Goal: Task Accomplishment & Management: Manage account settings

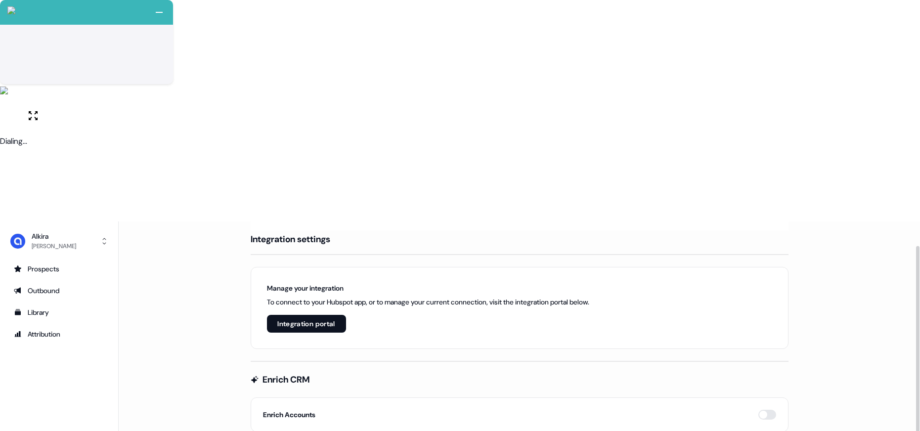
scroll to position [288, 0]
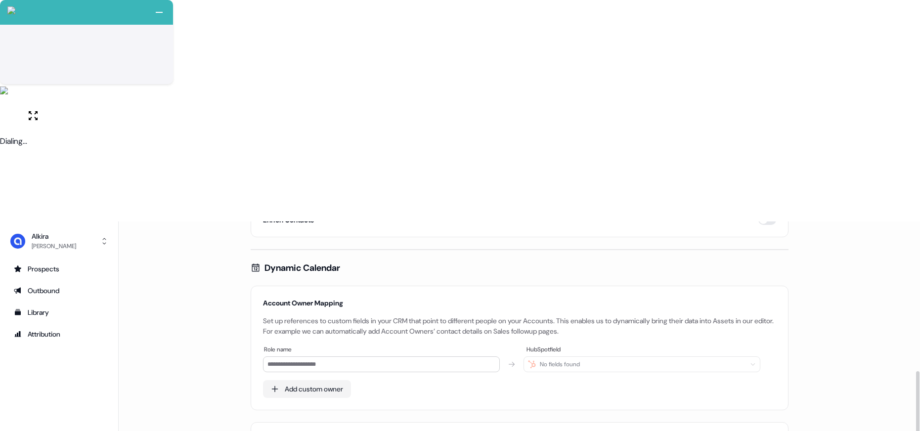
click at [47, 412] on html "+ Next Auto dialer paused! Go to your dialing tab to continue. 225 Moving To Ne…" at bounding box center [460, 326] width 920 height 653
click at [137, 384] on div "Team" at bounding box center [155, 382] width 79 height 16
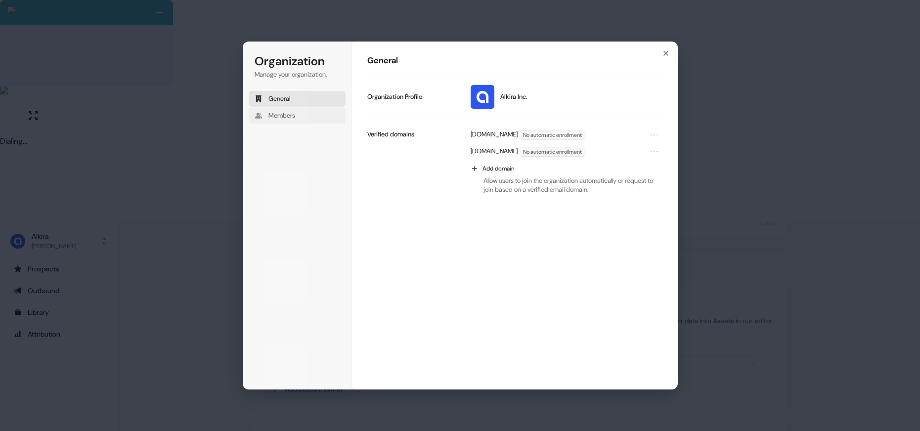
click at [300, 114] on button "Members" at bounding box center [297, 116] width 97 height 16
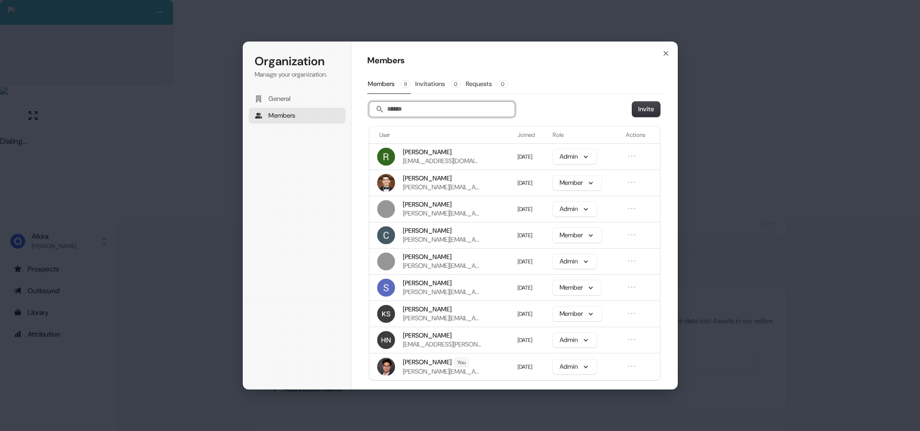
click at [421, 112] on input "Search" at bounding box center [441, 109] width 145 height 15
click at [667, 55] on icon "button" at bounding box center [666, 53] width 4 height 4
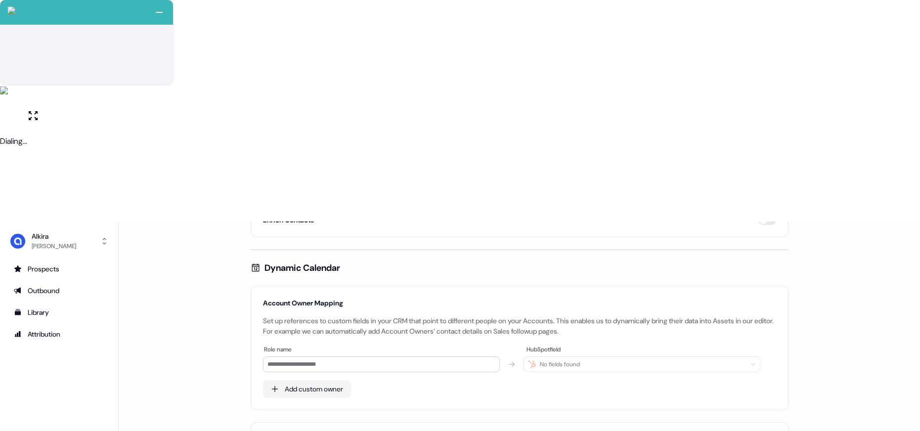
click at [44, 419] on html "+ Next Auto dialer paused! Go to your dialing tab to continue. 225 Moving To Ne…" at bounding box center [460, 326] width 920 height 653
click at [139, 397] on div "Profile" at bounding box center [155, 398] width 79 height 16
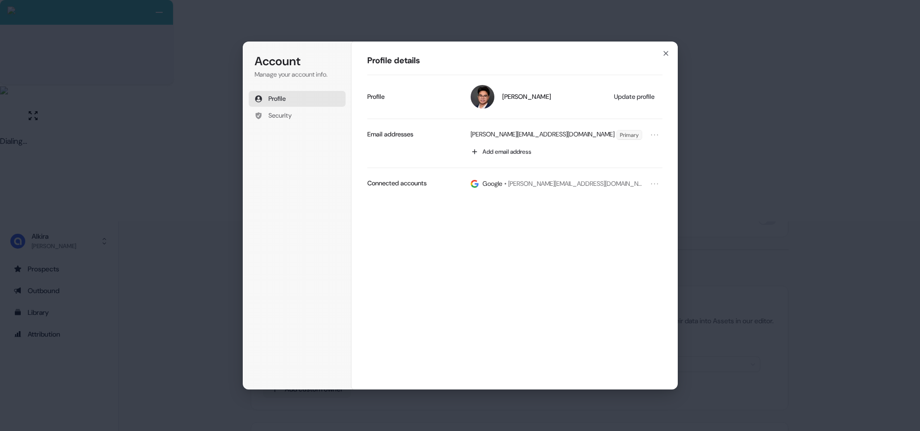
click at [750, 105] on div "Account Manage your account info. Profile Security Account Profile details [PER…" at bounding box center [460, 215] width 920 height 431
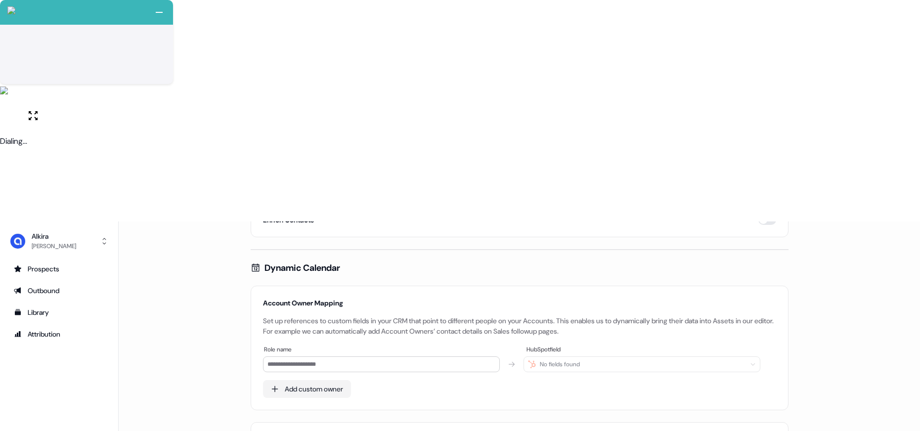
click at [43, 416] on html "+ Next Auto dialer paused! Go to your dialing tab to continue. 225 Moving To Ne…" at bounding box center [460, 326] width 920 height 653
click at [149, 385] on div "Team" at bounding box center [155, 382] width 79 height 16
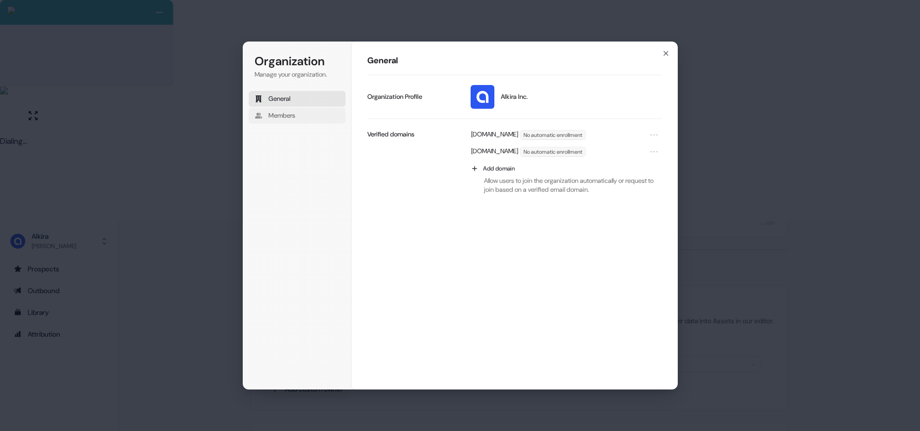
drag, startPoint x: 285, startPoint y: 113, endPoint x: 300, endPoint y: 118, distance: 15.5
click at [285, 114] on span "Members" at bounding box center [281, 115] width 27 height 9
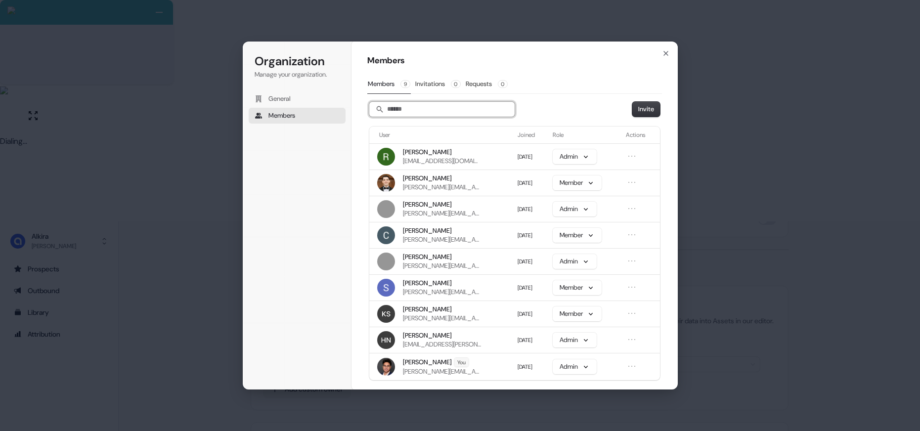
click at [462, 111] on input "Search" at bounding box center [441, 109] width 145 height 15
paste input "**********"
drag, startPoint x: 431, startPoint y: 110, endPoint x: 357, endPoint y: 109, distance: 73.2
click at [357, 109] on div "**********" at bounding box center [514, 215] width 326 height 349
drag, startPoint x: 456, startPoint y: 110, endPoint x: 476, endPoint y: 109, distance: 19.8
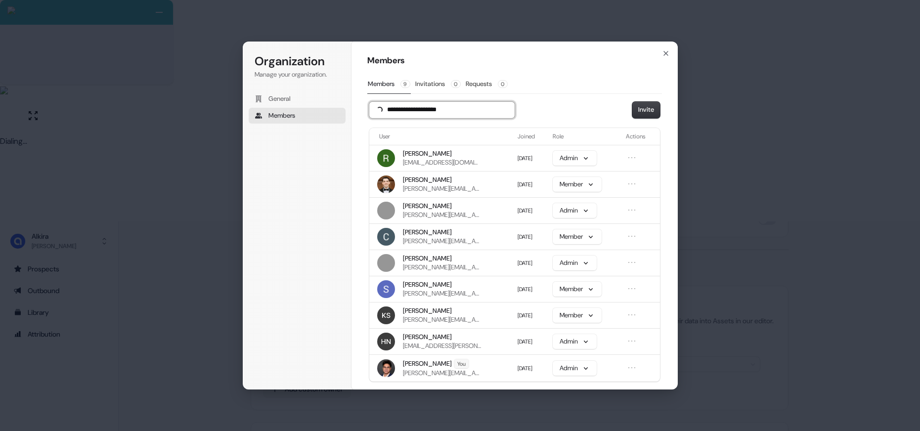
click at [476, 109] on input "**********" at bounding box center [441, 110] width 145 height 16
type input "**********"
click at [640, 112] on button "Invite" at bounding box center [646, 110] width 28 height 16
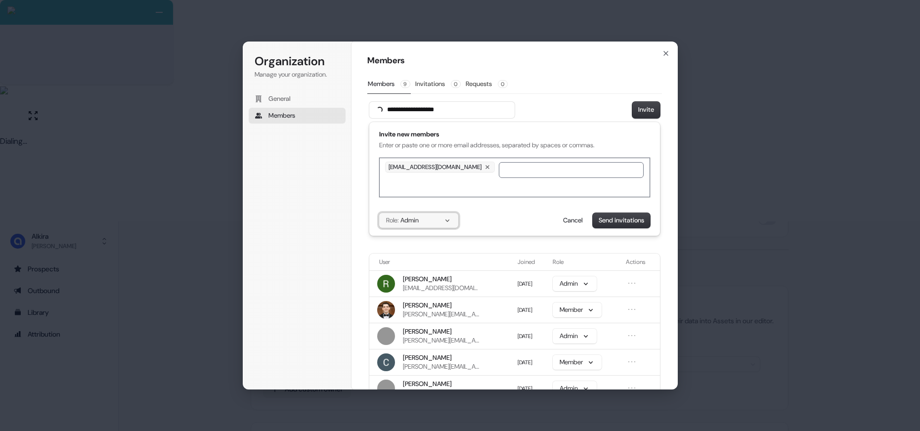
click at [440, 219] on button "Role: Admin" at bounding box center [418, 220] width 79 height 15
drag, startPoint x: 636, startPoint y: 224, endPoint x: 605, endPoint y: 222, distance: 31.7
click at [636, 224] on button "Send invitations" at bounding box center [621, 220] width 57 height 15
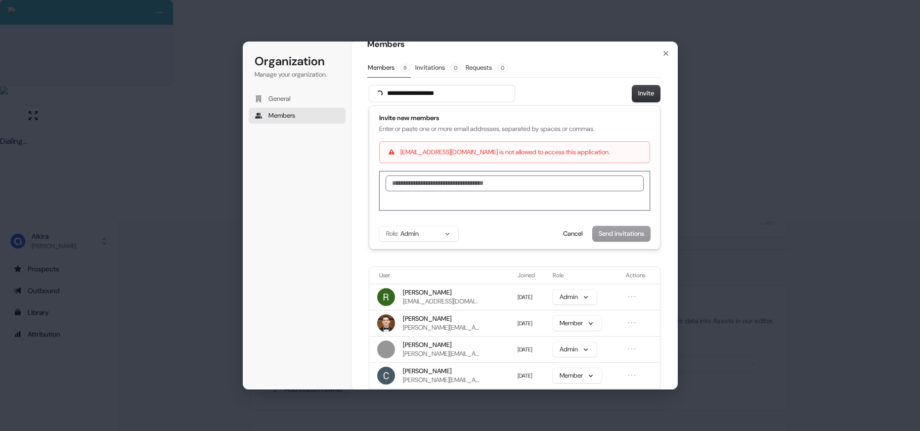
scroll to position [17, 0]
click at [567, 236] on button "Cancel" at bounding box center [573, 233] width 32 height 15
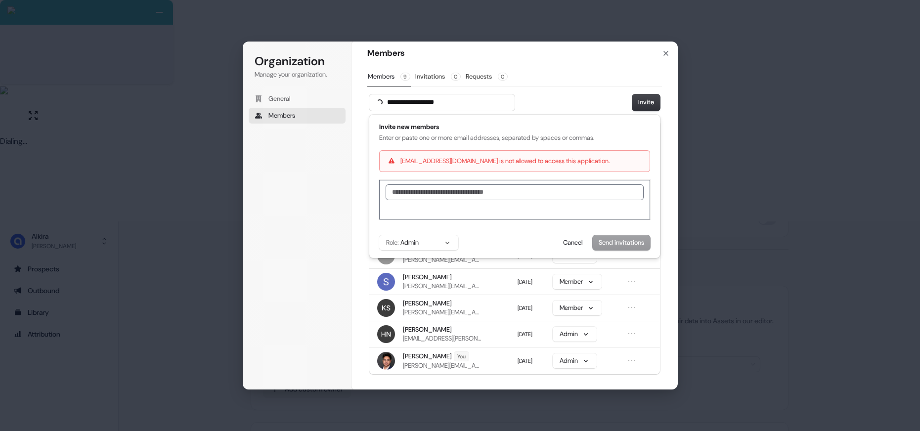
scroll to position [7, 0]
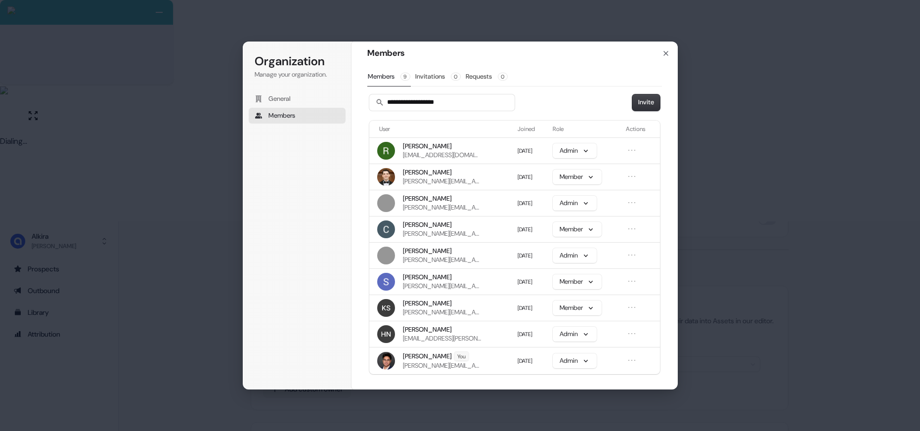
click at [727, 119] on div "**********" at bounding box center [460, 215] width 920 height 431
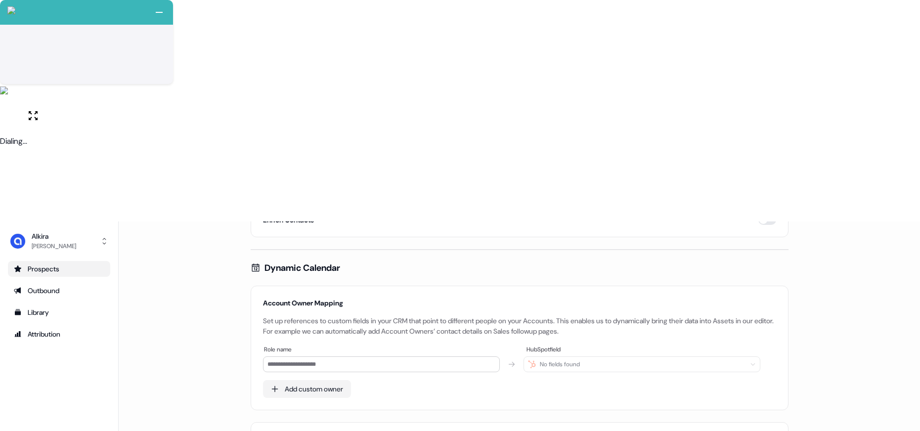
drag, startPoint x: 40, startPoint y: 48, endPoint x: 58, endPoint y: 53, distance: 18.8
click at [40, 264] on div "Prospects" at bounding box center [59, 269] width 90 height 10
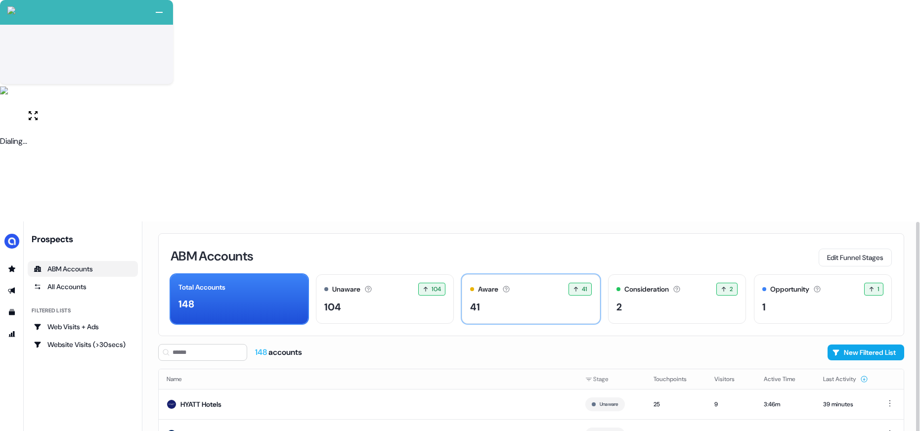
click at [510, 300] on div "41" at bounding box center [530, 307] width 121 height 15
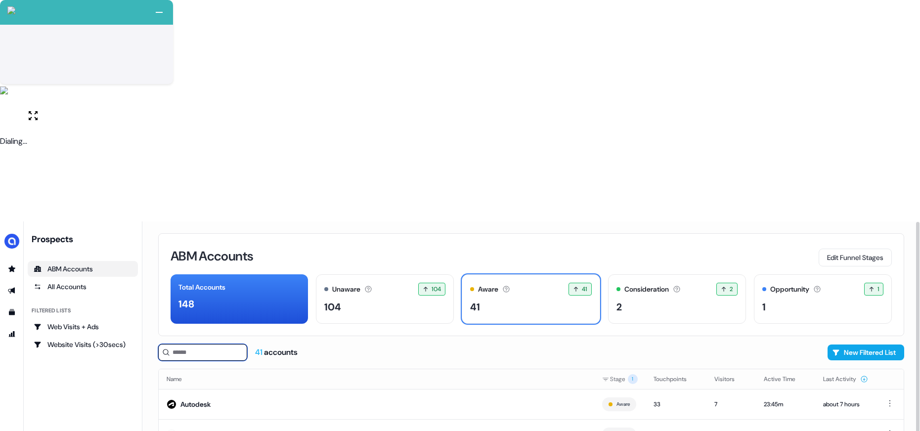
click at [198, 344] on input at bounding box center [202, 352] width 89 height 17
type input "***"
click at [91, 319] on ul "Web Visits + Ads Website Visits (>30secs)" at bounding box center [83, 336] width 110 height 34
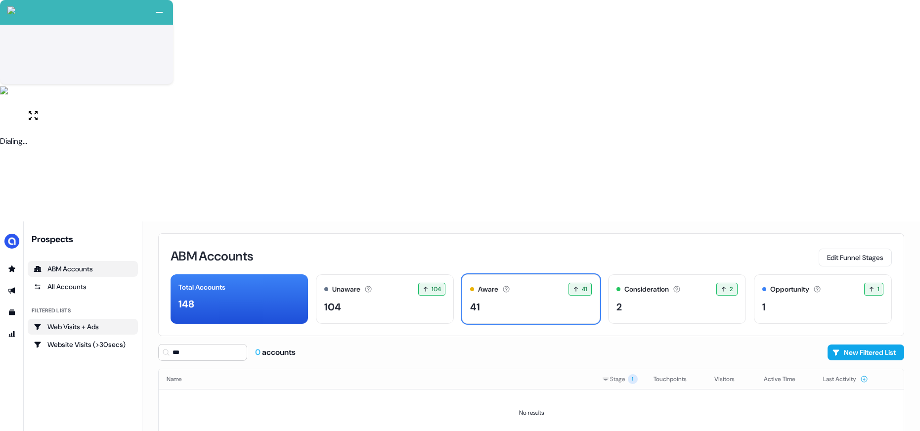
click at [97, 322] on div "Web Visits + Ads" at bounding box center [83, 327] width 98 height 10
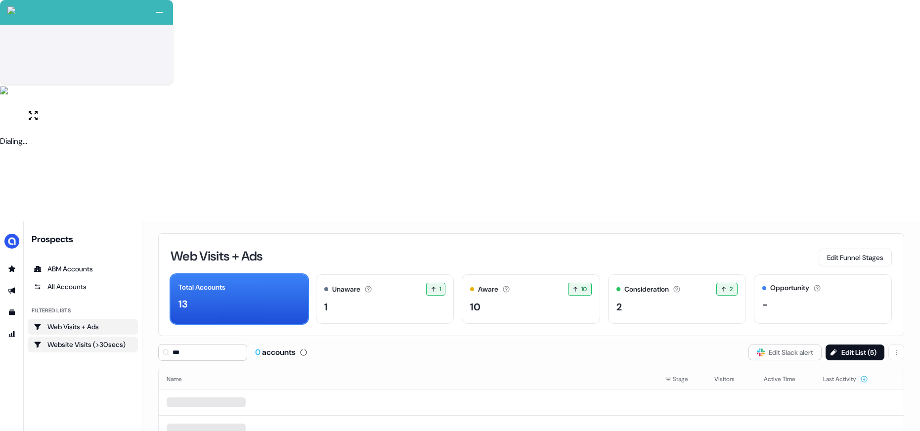
click at [94, 340] on div "Website Visits (>30secs)" at bounding box center [83, 345] width 98 height 10
